Goal: Information Seeking & Learning: Learn about a topic

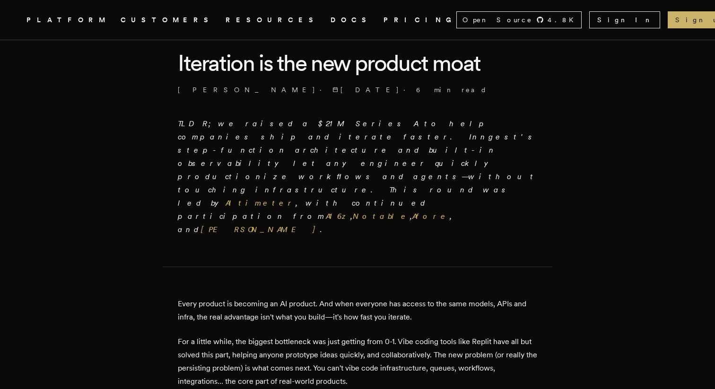
scroll to position [244, 0]
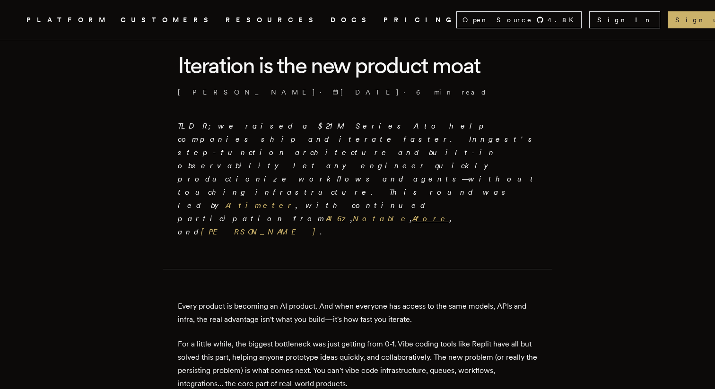
click at [413, 214] on link "Afore" at bounding box center [431, 218] width 37 height 9
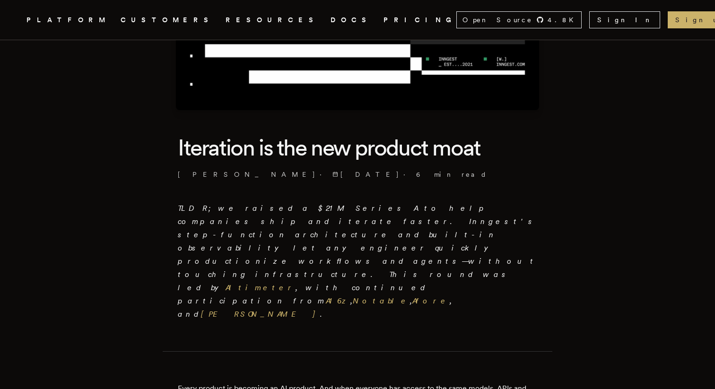
scroll to position [169, 0]
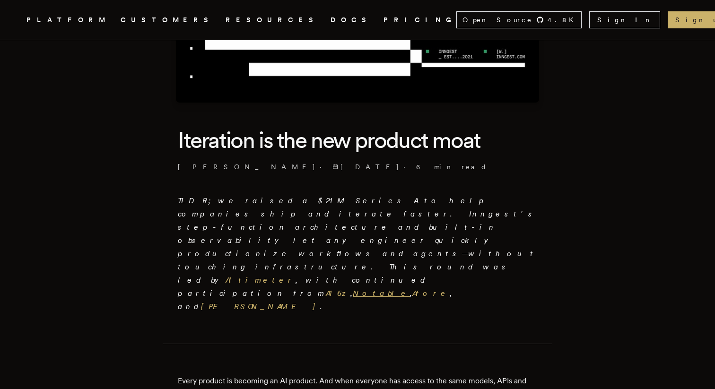
click at [353, 289] on link "Notable" at bounding box center [381, 293] width 57 height 9
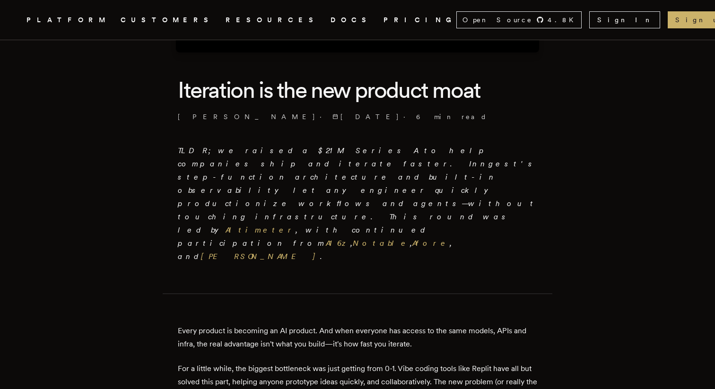
scroll to position [235, 0]
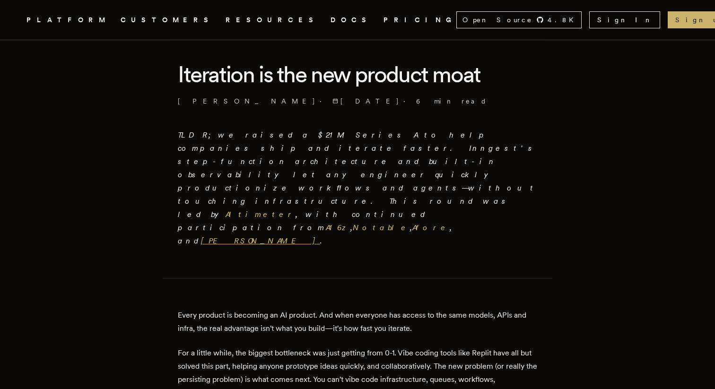
click at [257, 237] on link "[PERSON_NAME]" at bounding box center [260, 241] width 119 height 9
